Goal: Transaction & Acquisition: Register for event/course

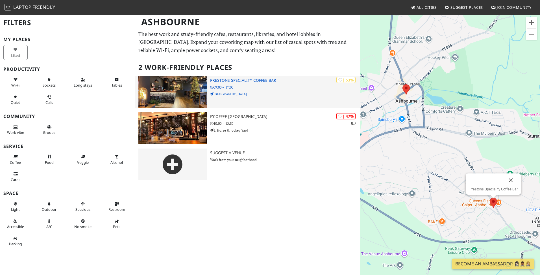
click at [252, 82] on h3 "Prestons Speciality Coffee Bar" at bounding box center [285, 80] width 150 height 5
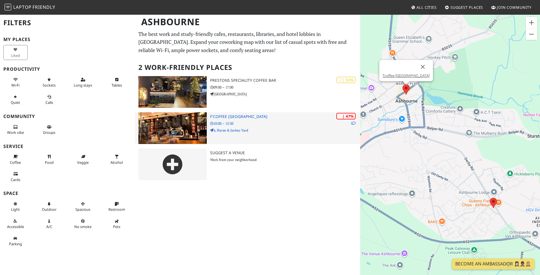
click at [239, 128] on p "6, Horse & Jockey Yard" at bounding box center [285, 129] width 150 height 5
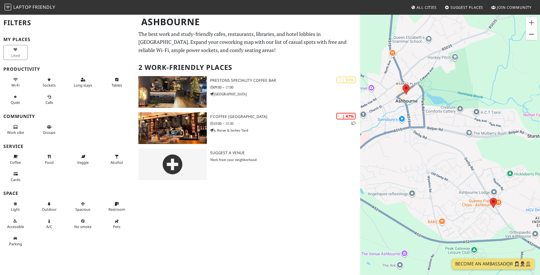
click at [534, 36] on button "Zoom out" at bounding box center [531, 34] width 11 height 11
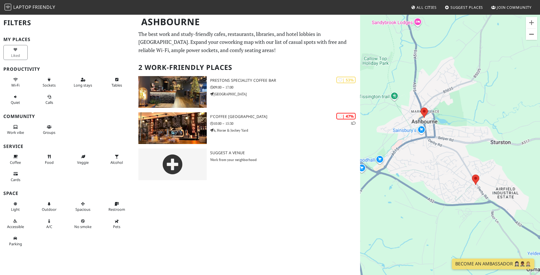
click at [534, 36] on button "Zoom out" at bounding box center [531, 34] width 11 height 11
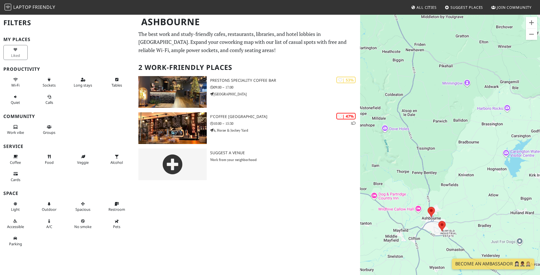
drag, startPoint x: 472, startPoint y: 140, endPoint x: 457, endPoint y: 214, distance: 75.2
click at [458, 214] on div "To navigate, press the arrow keys." at bounding box center [450, 151] width 180 height 275
click at [432, 8] on span "All Cities" at bounding box center [427, 7] width 20 height 5
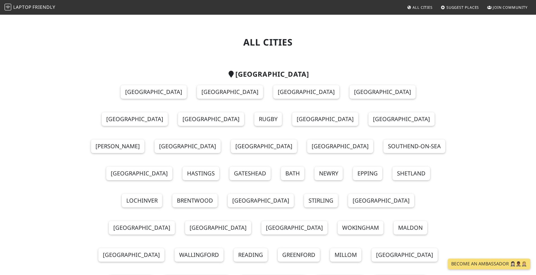
click at [49, 8] on span "Friendly" at bounding box center [43, 7] width 23 height 6
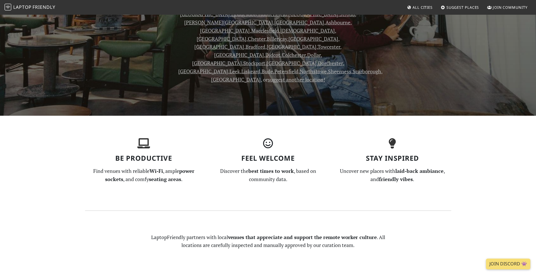
scroll to position [311, 0]
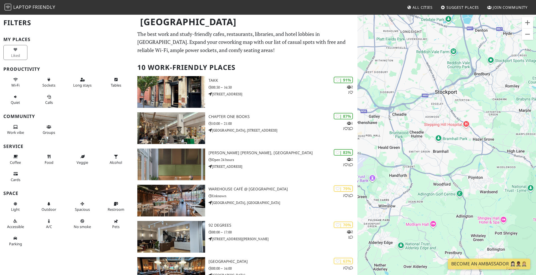
drag, startPoint x: 507, startPoint y: 209, endPoint x: 455, endPoint y: 56, distance: 161.7
click at [455, 56] on div "To navigate, press the arrow keys." at bounding box center [446, 151] width 179 height 275
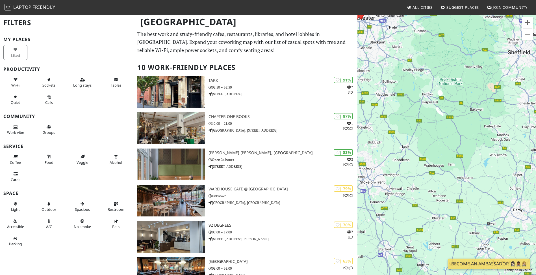
drag, startPoint x: 498, startPoint y: 208, endPoint x: 393, endPoint y: 89, distance: 158.8
click at [393, 89] on div "To navigate, press the arrow keys." at bounding box center [446, 151] width 179 height 275
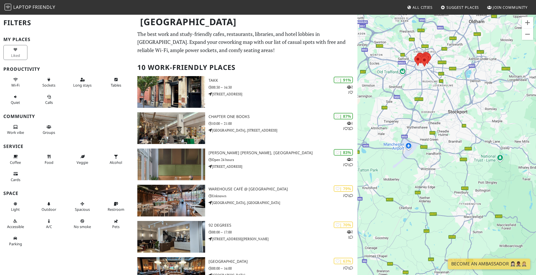
click at [30, 6] on span "Laptop" at bounding box center [22, 7] width 18 height 6
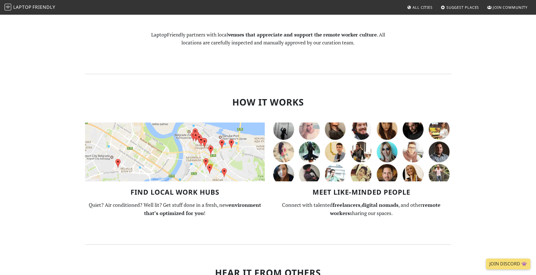
scroll to position [452, 0]
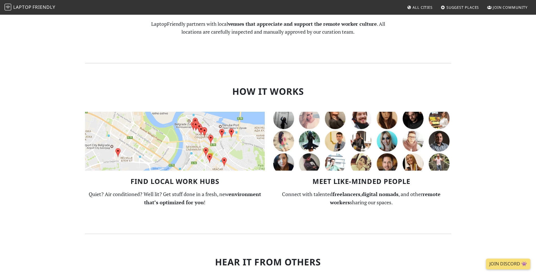
click at [450, 6] on span "Suggest Places" at bounding box center [462, 7] width 33 height 5
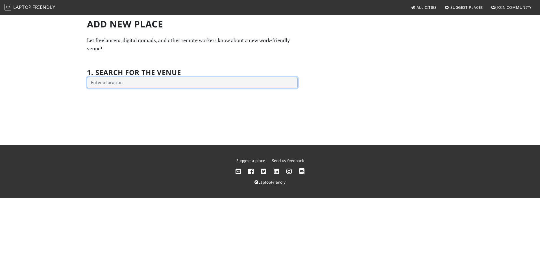
click at [158, 84] on input "text" at bounding box center [192, 82] width 211 height 11
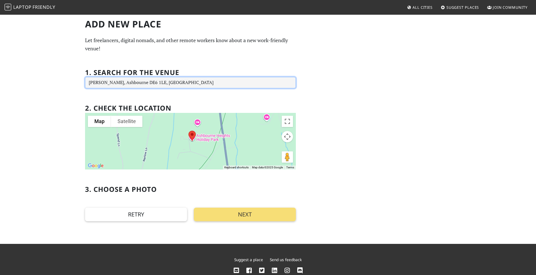
drag, startPoint x: 120, startPoint y: 81, endPoint x: 30, endPoint y: 79, distance: 89.6
click at [30, 79] on div "Add new Place Let freelancers, digital nomads, and other remote workers know ab…" at bounding box center [268, 128] width 536 height 229
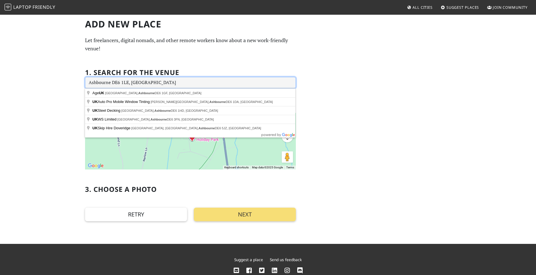
drag, startPoint x: 137, startPoint y: 79, endPoint x: 112, endPoint y: 81, distance: 25.8
click at [112, 81] on input "Ashbourne DE6 1LE, [GEOGRAPHIC_DATA]" at bounding box center [190, 82] width 211 height 11
type input "Ashbourne"
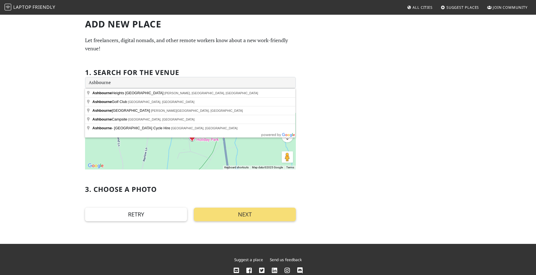
click at [106, 38] on p "Let freelancers, digital nomads, and other remote workers know about a new work…" at bounding box center [190, 44] width 211 height 16
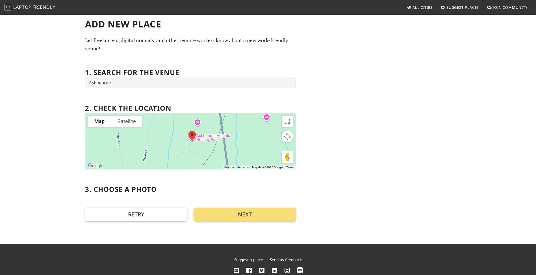
click at [498, 8] on span "Join Community" at bounding box center [510, 7] width 35 height 5
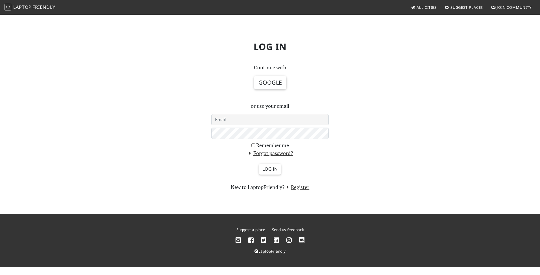
click at [258, 121] on input "email" at bounding box center [270, 119] width 118 height 11
type input "[EMAIL_ADDRESS][DOMAIN_NAME]"
click at [300, 188] on link "Register" at bounding box center [297, 186] width 25 height 7
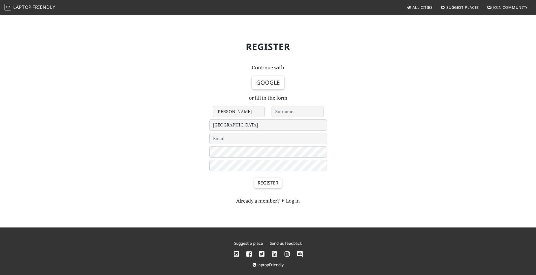
type input "[PERSON_NAME]"
type input "[EMAIL_ADDRESS][DOMAIN_NAME]"
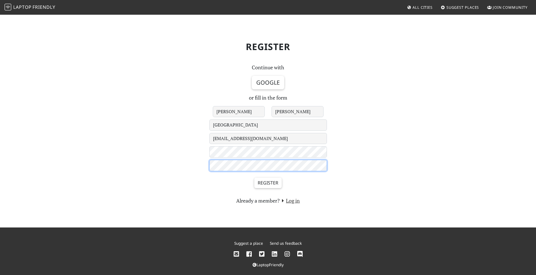
click at [254, 177] on input "Register" at bounding box center [267, 182] width 27 height 11
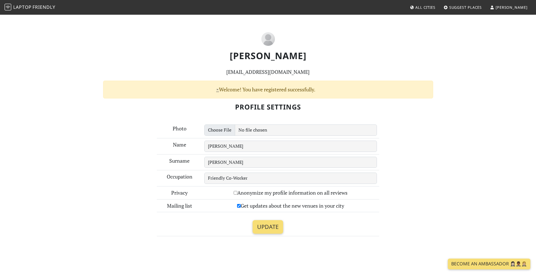
click at [235, 202] on div "Get updates about the new venues in your city" at bounding box center [290, 205] width 173 height 8
click at [237, 205] on input "Get updates about the new venues in your city" at bounding box center [239, 206] width 4 height 4
checkbox input "false"
click at [236, 192] on label "Anonymize my profile information on all reviews" at bounding box center [291, 192] width 114 height 8
click at [236, 192] on input "Anonymize my profile information on all reviews" at bounding box center [236, 193] width 4 height 4
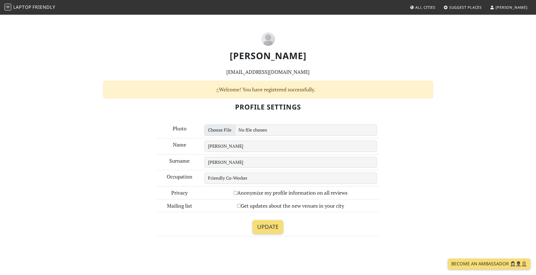
checkbox input "true"
click at [262, 229] on input "Update" at bounding box center [268, 227] width 31 height 14
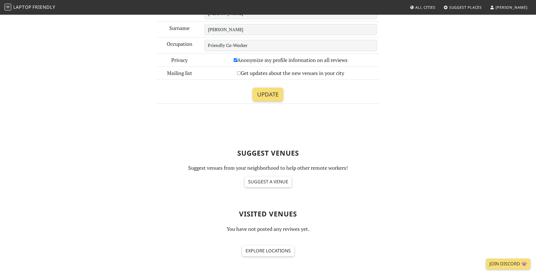
scroll to position [198, 0]
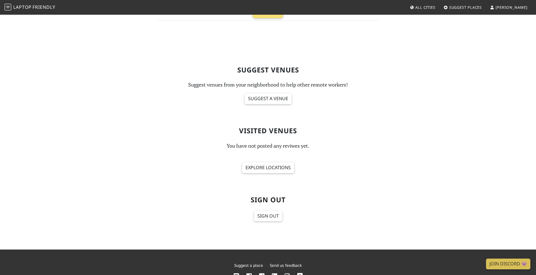
click at [435, 9] on span "All Cities" at bounding box center [425, 7] width 20 height 5
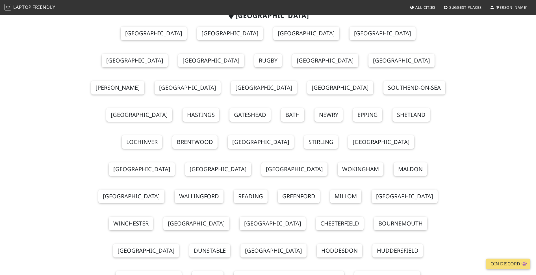
scroll to position [85, 0]
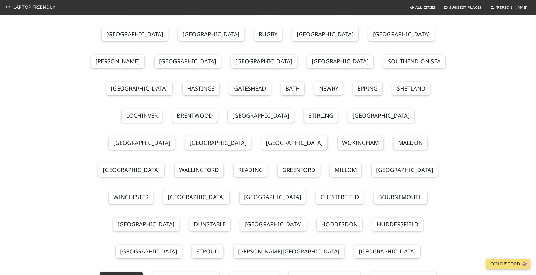
click at [143, 272] on link "Ashbourne" at bounding box center [121, 279] width 43 height 14
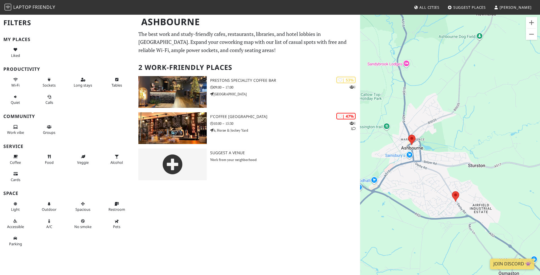
drag, startPoint x: 465, startPoint y: 188, endPoint x: 428, endPoint y: 199, distance: 38.2
click at [428, 199] on div "To navigate, press the arrow keys." at bounding box center [450, 151] width 180 height 275
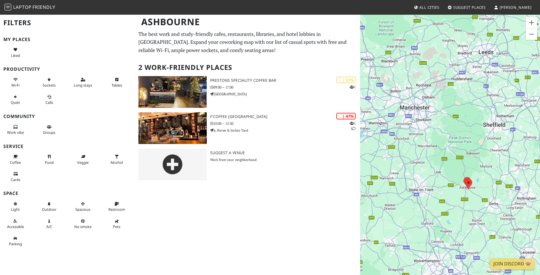
click at [495, 204] on div "To navigate, press the arrow keys." at bounding box center [450, 151] width 180 height 275
click at [494, 204] on div "To navigate, press the arrow keys." at bounding box center [450, 151] width 180 height 275
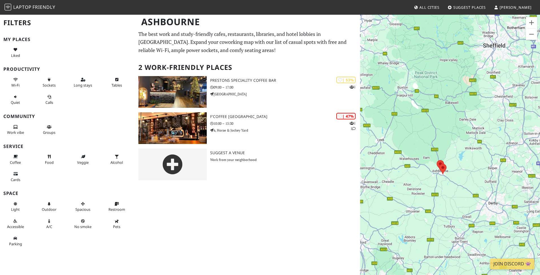
click at [490, 202] on div "To navigate, press the arrow keys." at bounding box center [450, 151] width 180 height 275
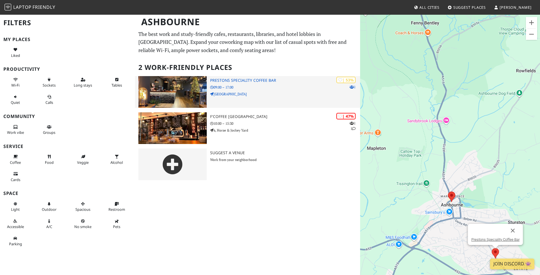
click at [193, 81] on img at bounding box center [172, 92] width 68 height 32
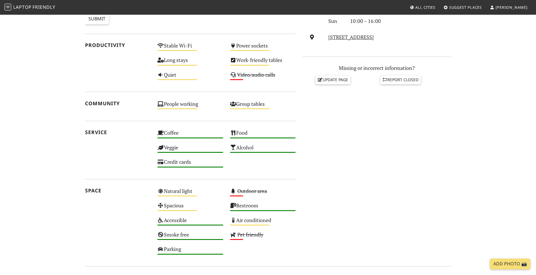
scroll to position [278, 0]
